Goal: Information Seeking & Learning: Learn about a topic

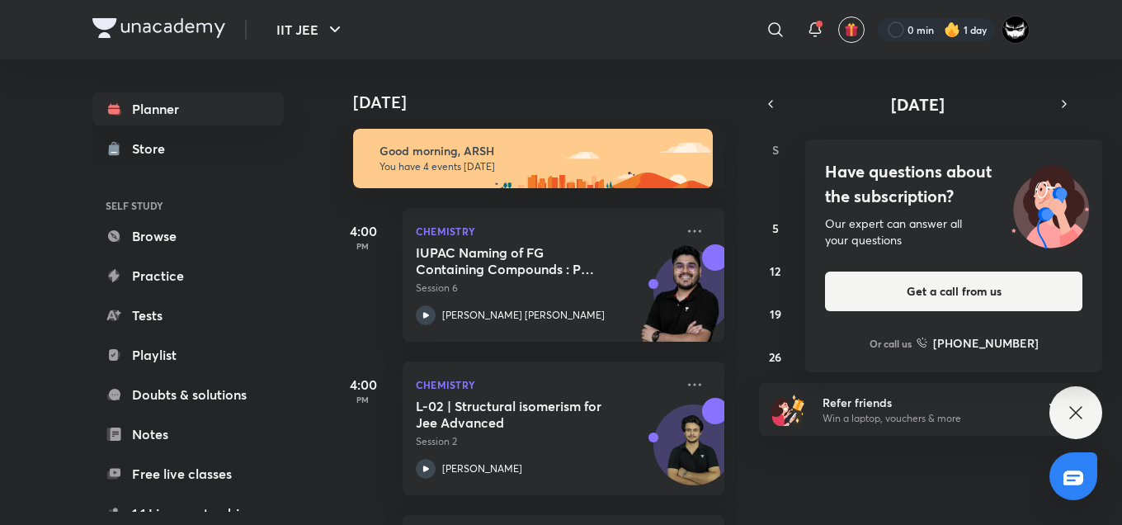
click at [969, 215] on div "Our expert can answer all your questions" at bounding box center [953, 231] width 257 height 33
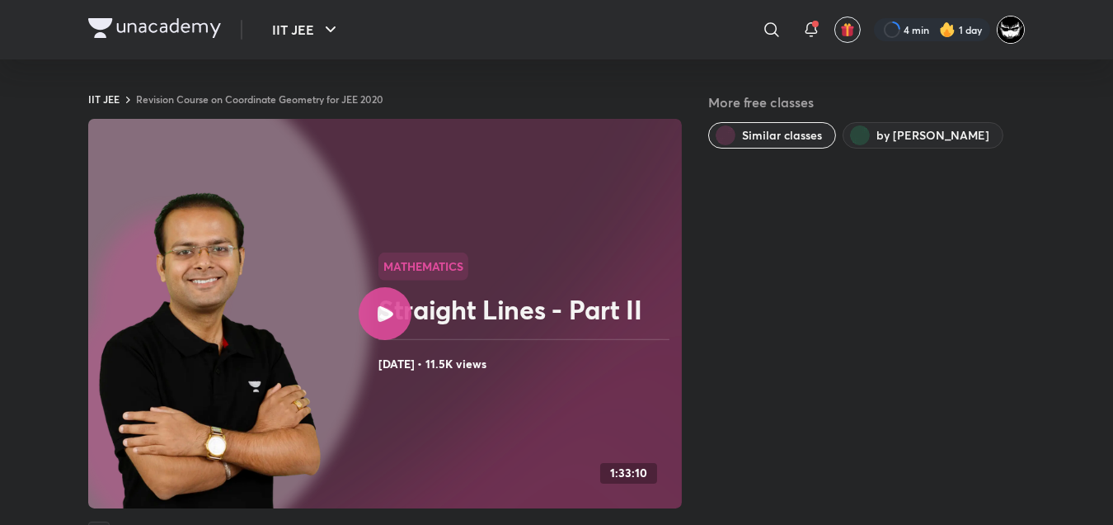
click at [1015, 21] on img at bounding box center [1011, 30] width 28 height 28
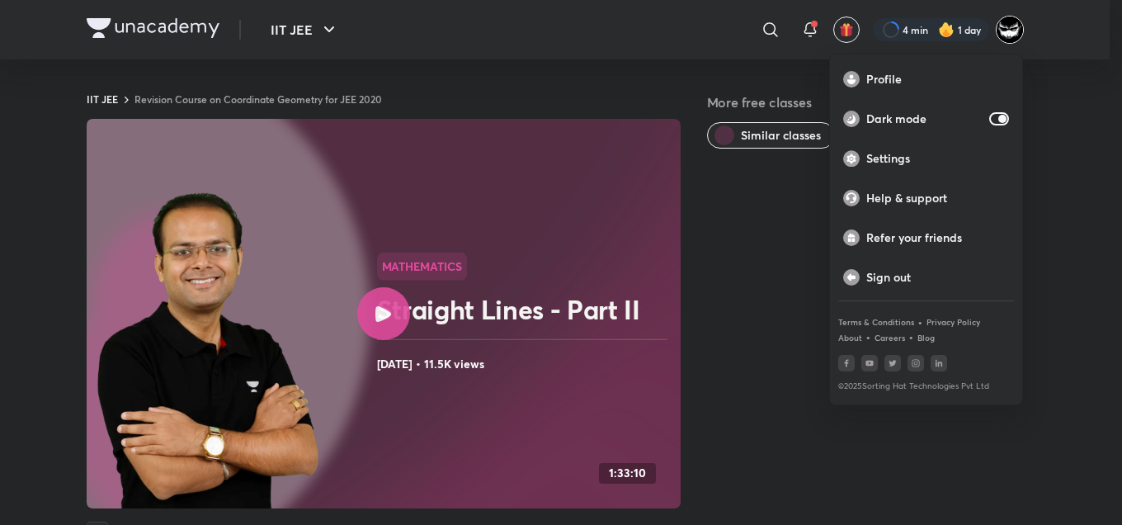
click at [1014, 25] on div at bounding box center [561, 262] width 1122 height 525
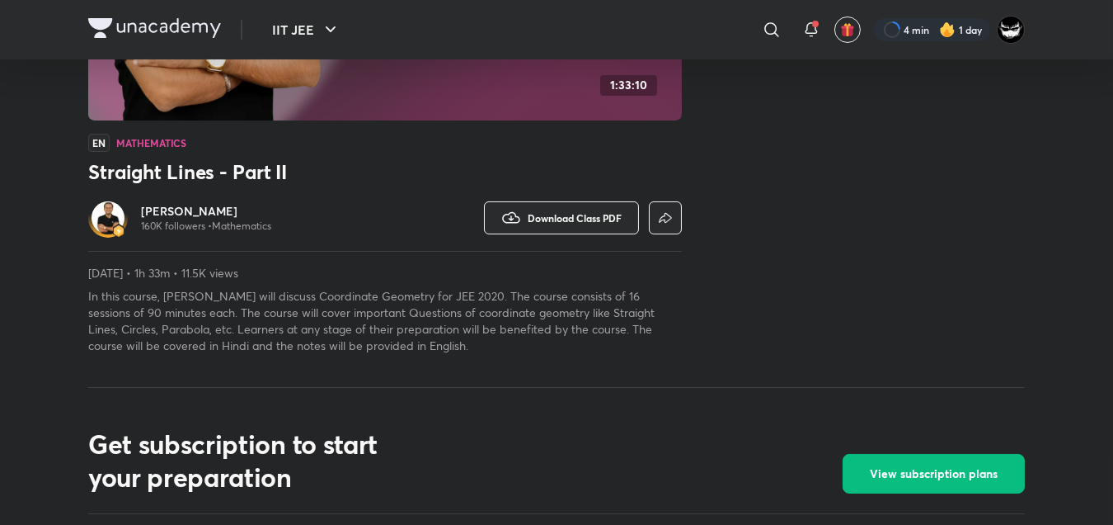
scroll to position [407, 0]
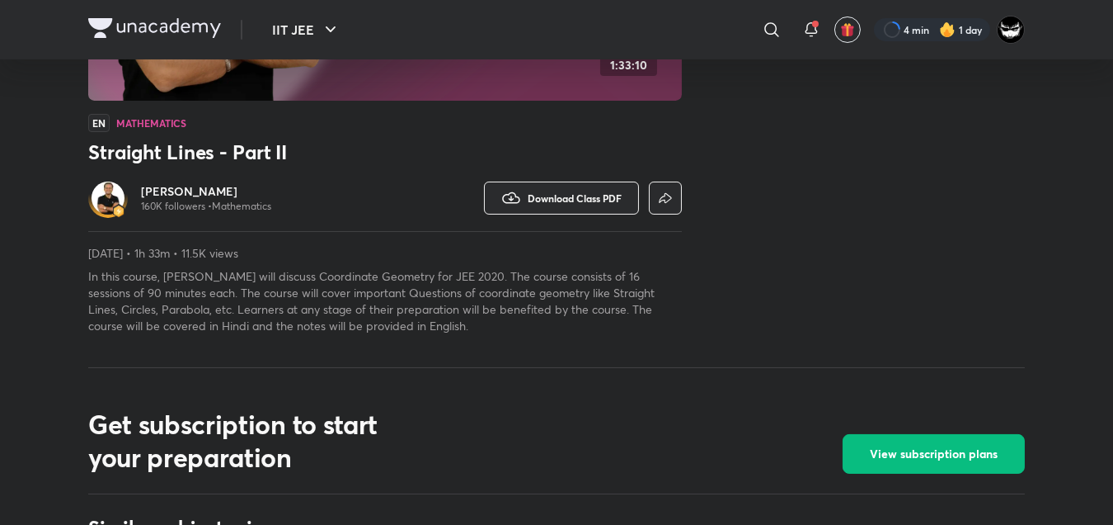
click at [553, 308] on p "In this course, [PERSON_NAME] will discuss Coordinate Geometry for JEE 2020. Th…" at bounding box center [385, 301] width 594 height 66
click at [542, 200] on span "Download Class PDF" at bounding box center [575, 197] width 94 height 13
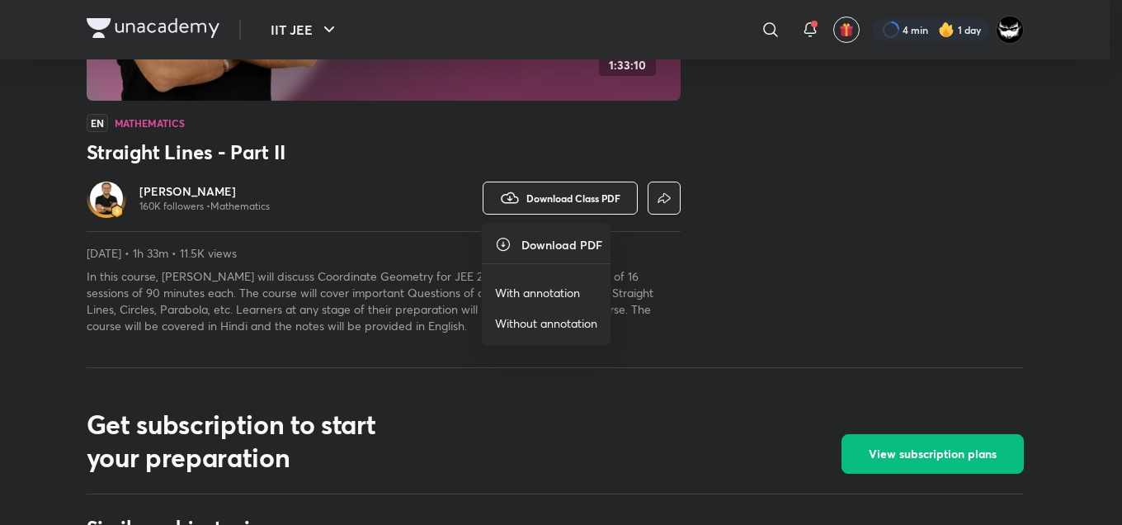
click at [541, 291] on p "With annotation" at bounding box center [537, 292] width 85 height 17
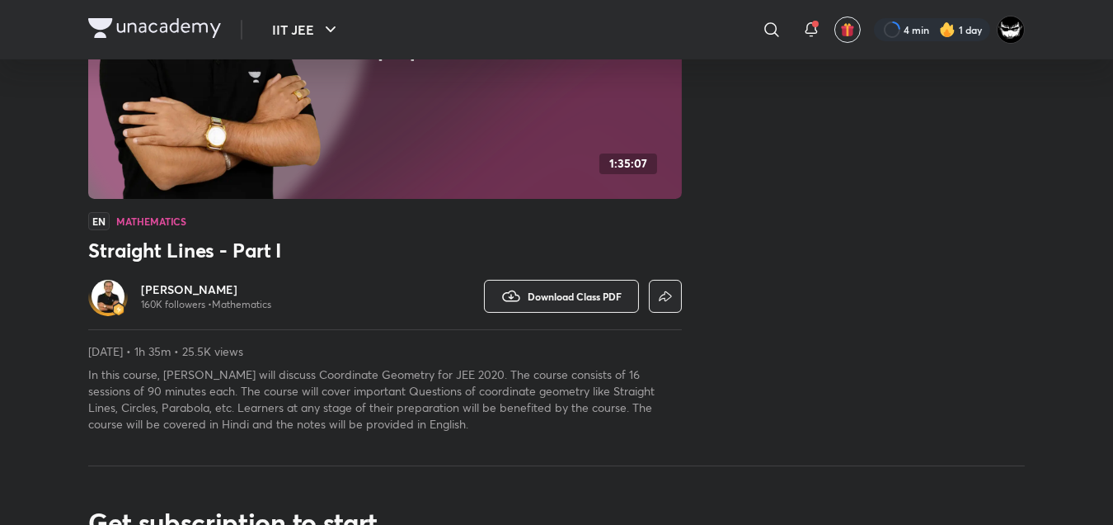
scroll to position [358, 0]
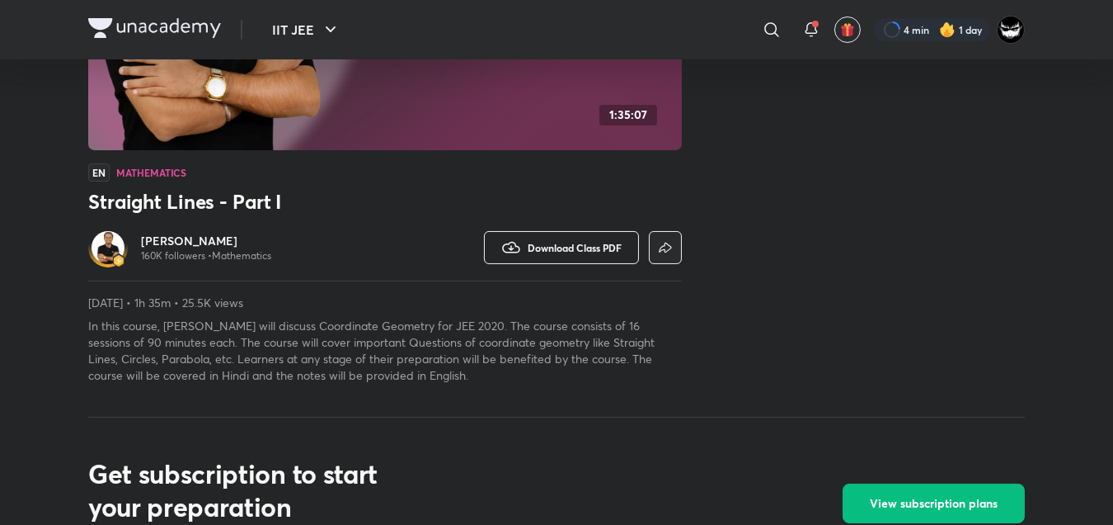
click at [577, 251] on span "Download Class PDF" at bounding box center [575, 247] width 94 height 13
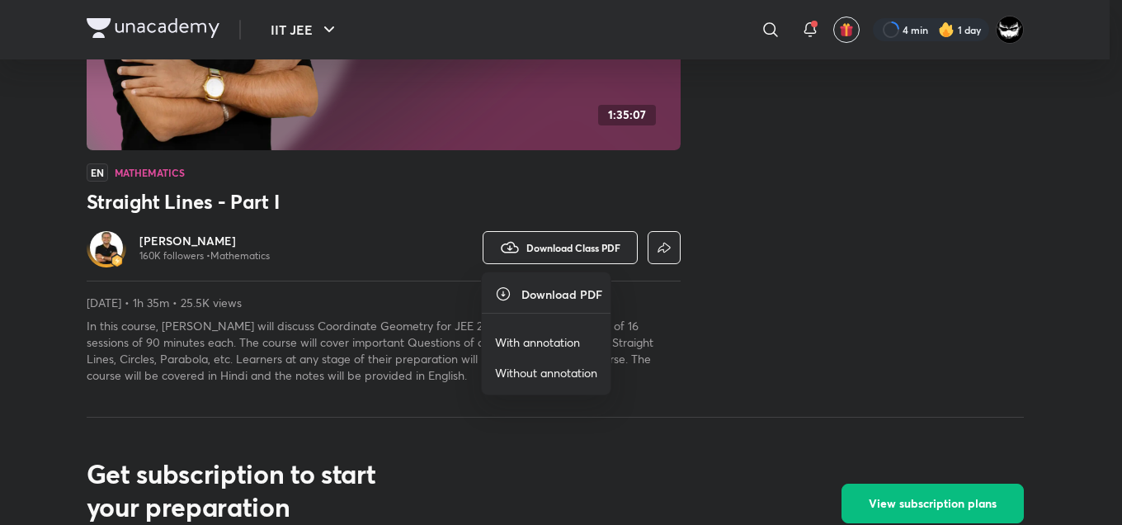
click at [531, 343] on p "With annotation" at bounding box center [537, 341] width 85 height 17
